Goal: Task Accomplishment & Management: Manage account settings

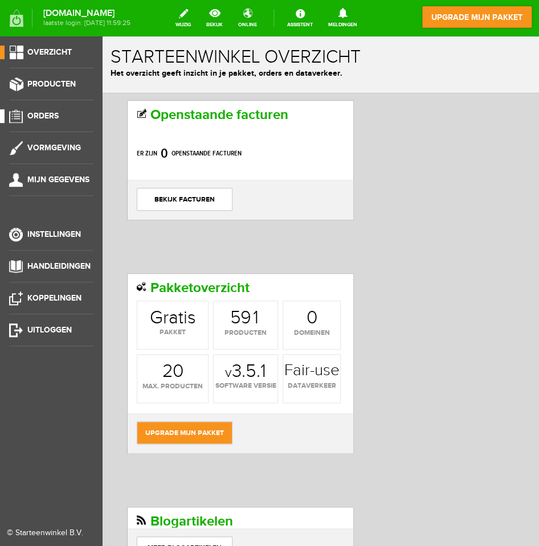
click at [40, 120] on span "Orders" at bounding box center [42, 116] width 31 height 10
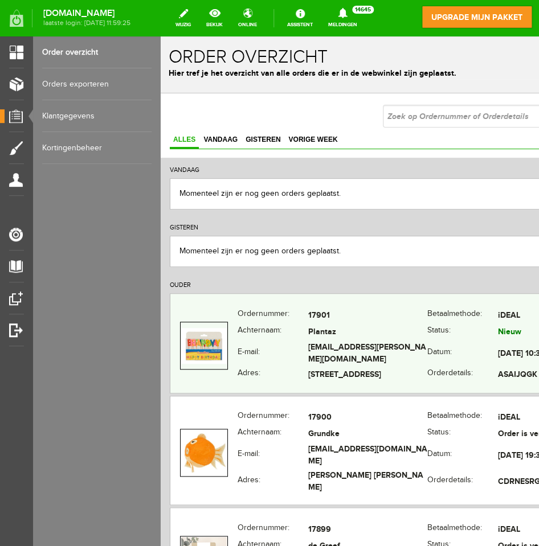
click at [275, 356] on th "E-mail:" at bounding box center [273, 354] width 71 height 26
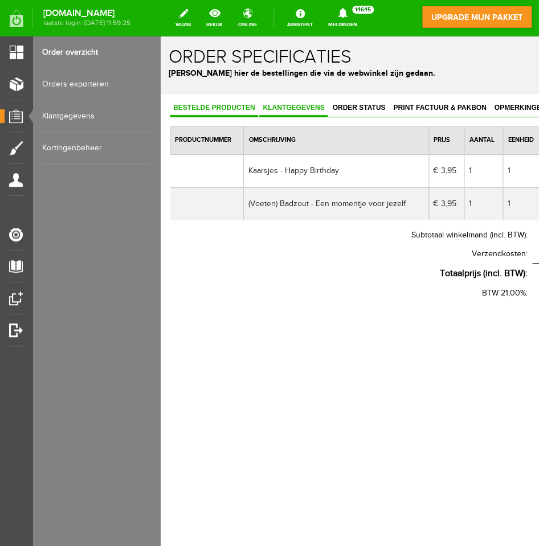
click at [287, 106] on span "Klantgegevens" at bounding box center [293, 108] width 68 height 8
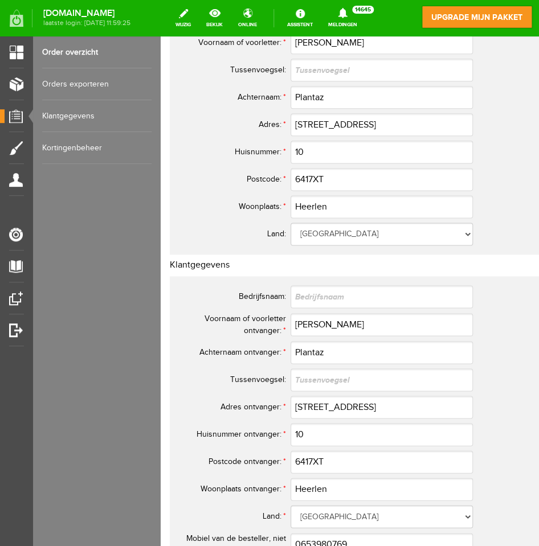
scroll to position [266, 0]
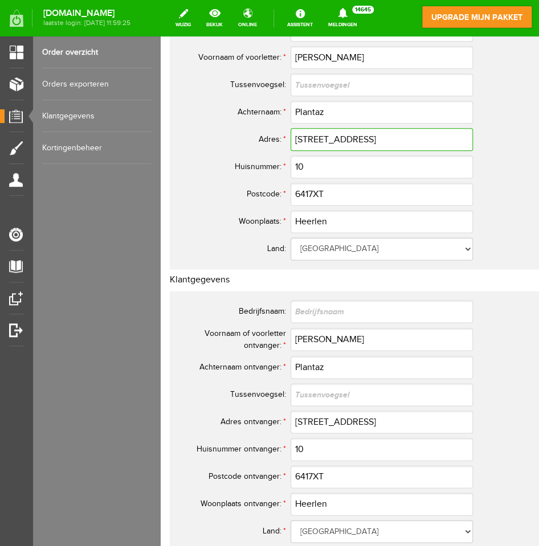
click at [391, 137] on input "[STREET_ADDRESS]" at bounding box center [382, 139] width 182 height 23
type input "A"
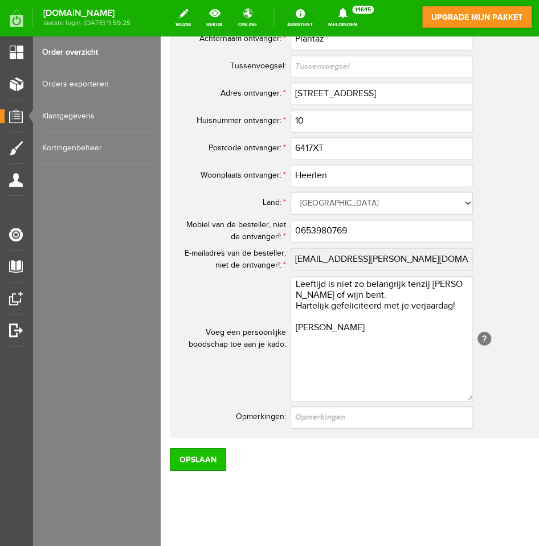
type input "Kemmerlingstraat"
click at [206, 459] on input "Opslaan" at bounding box center [198, 459] width 56 height 23
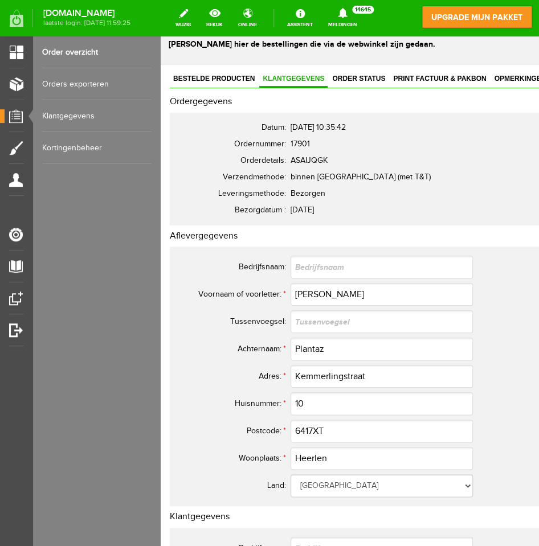
scroll to position [0, 0]
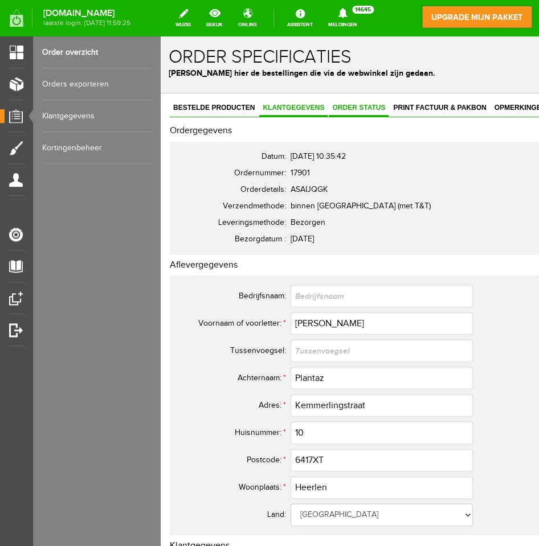
click at [352, 107] on span "Order status" at bounding box center [359, 108] width 60 height 8
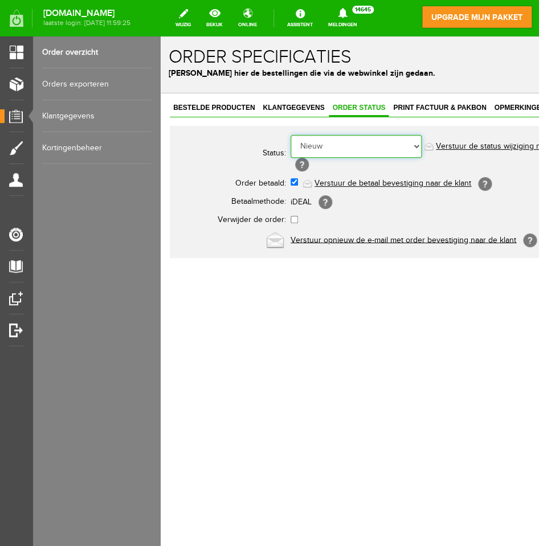
click at [374, 145] on select "Order niet afgerond Nieuw Order in behandeling Wacht op leverancier Wacht op be…" at bounding box center [356, 146] width 131 height 23
select select "5"
click option "Order is verstuurd" at bounding box center [161, 36] width 0 height 0
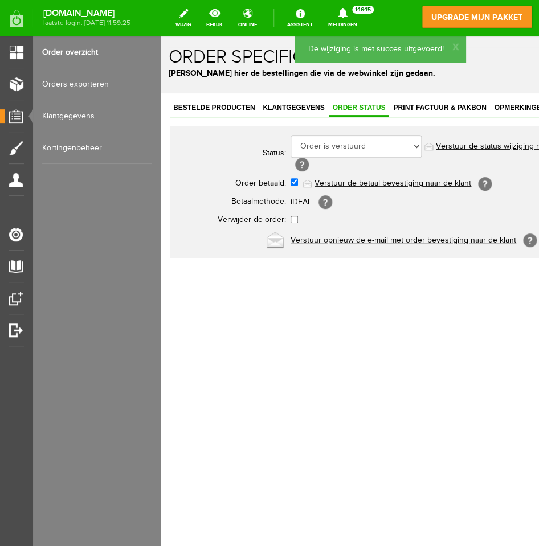
click at [463, 145] on link "Verstuur de status wijziging naar de klant" at bounding box center [509, 146] width 146 height 9
